Goal: Task Accomplishment & Management: Use online tool/utility

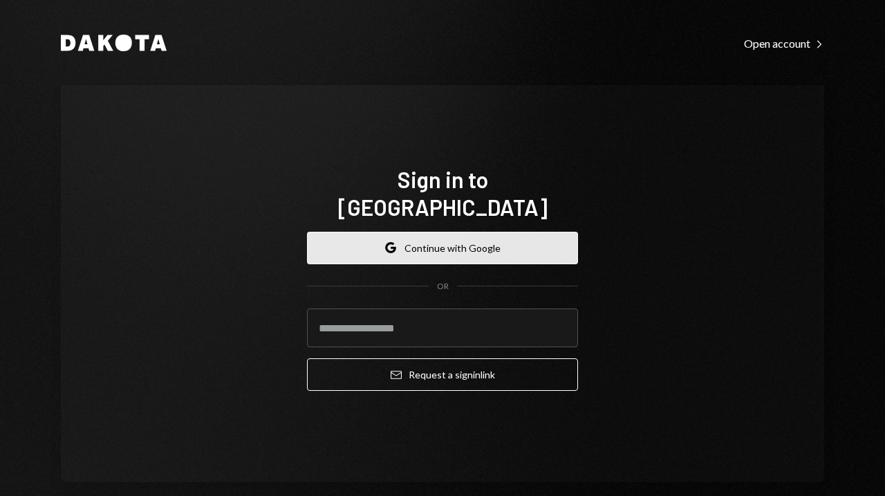
click at [458, 234] on button "Google Continue with Google" at bounding box center [442, 248] width 271 height 32
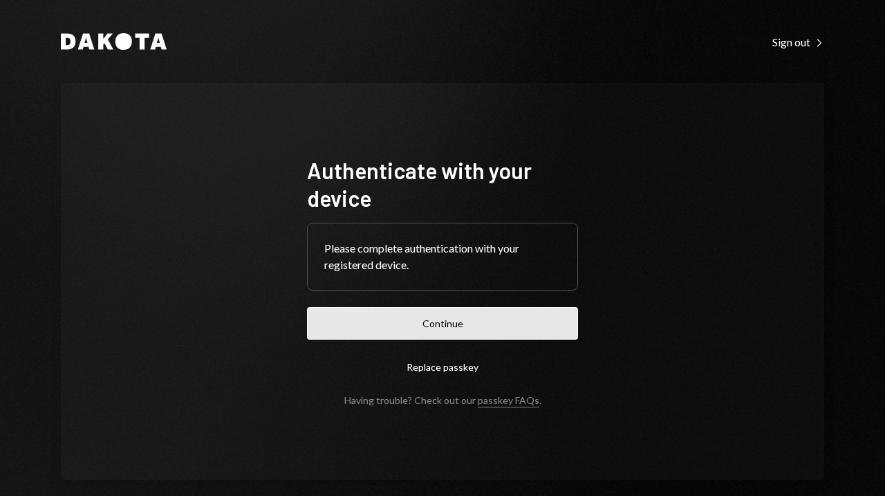
click at [422, 333] on button "Continue" at bounding box center [442, 323] width 271 height 32
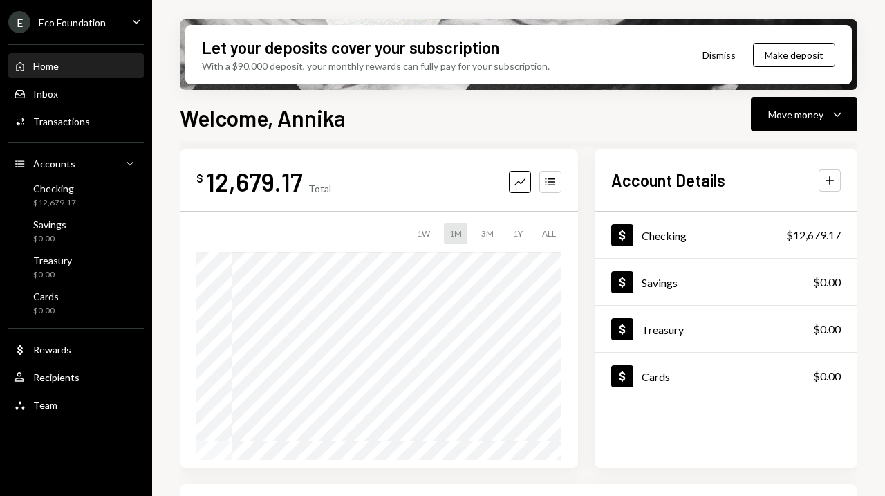
scroll to position [17, 0]
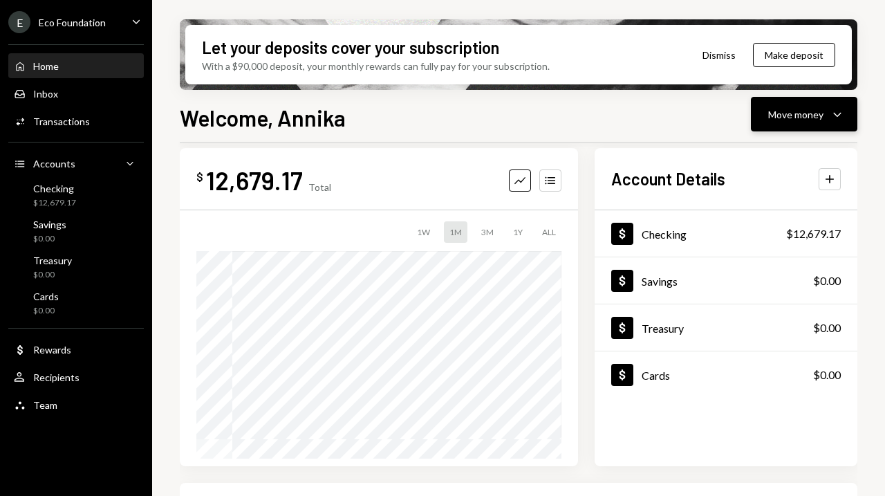
click at [768, 98] on button "Move money Caret Down" at bounding box center [804, 114] width 106 height 35
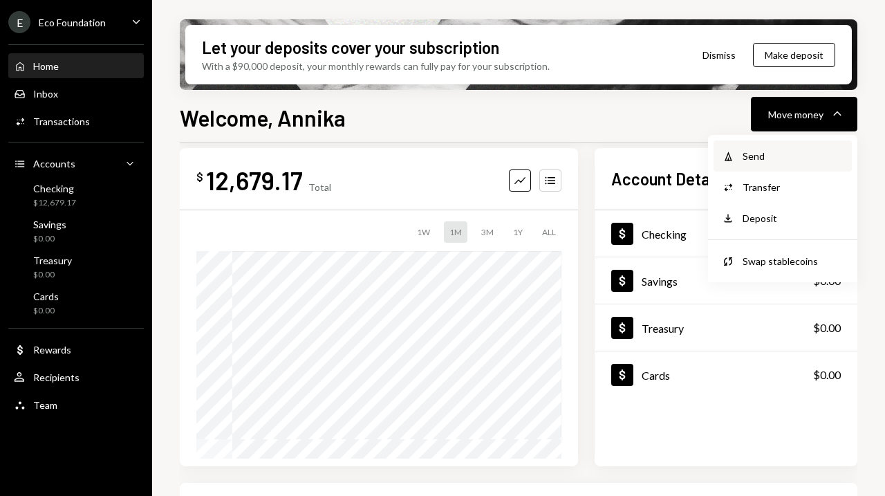
click at [732, 158] on icon "Withdraw" at bounding box center [728, 156] width 12 height 12
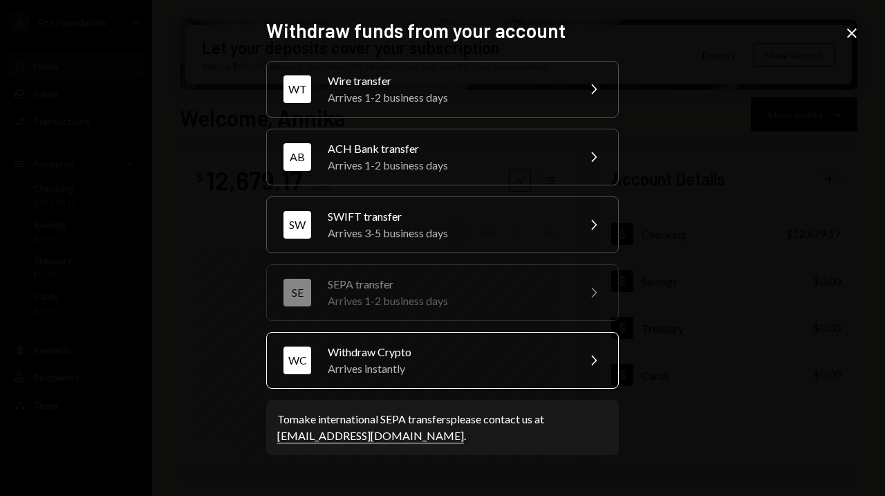
click at [544, 347] on div "Withdraw Crypto" at bounding box center [448, 352] width 241 height 17
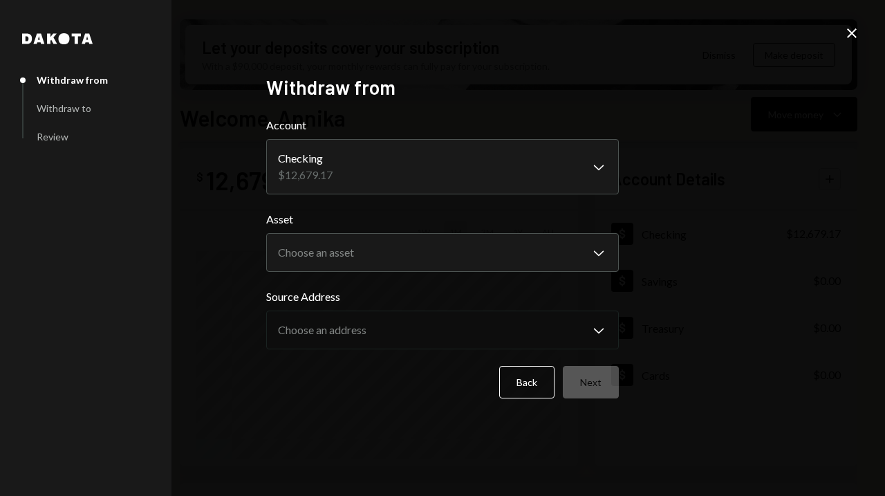
click at [854, 30] on icon at bounding box center [852, 33] width 10 height 10
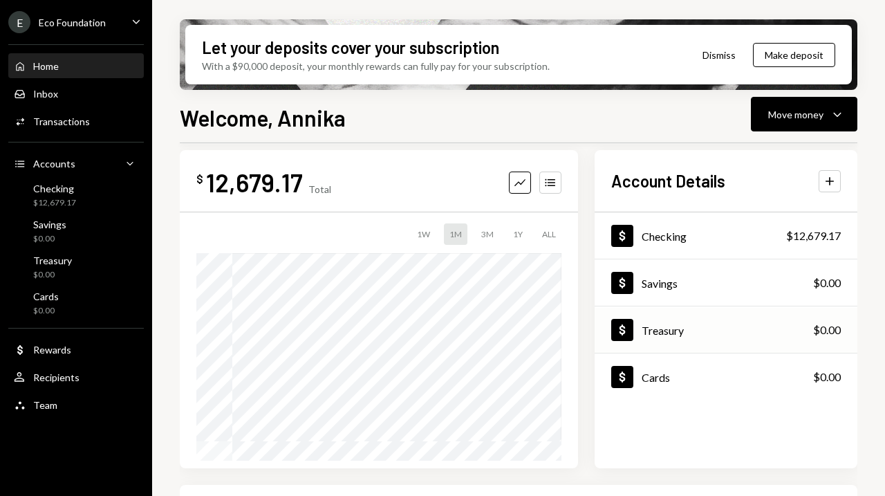
scroll to position [0, 0]
